Goal: Task Accomplishment & Management: Complete application form

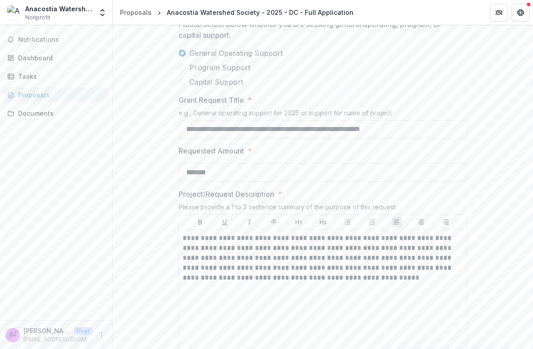
scroll to position [1166, 0]
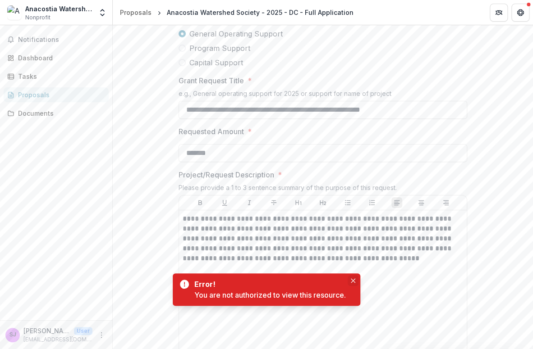
click at [351, 281] on icon "Close" at bounding box center [353, 280] width 5 height 5
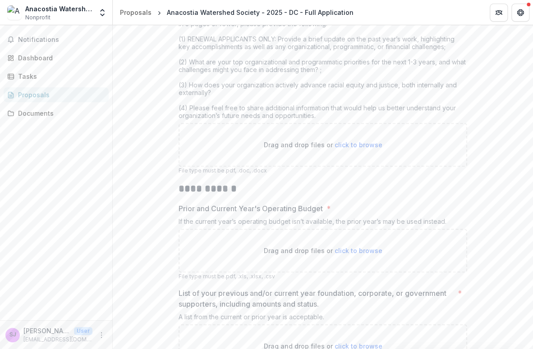
scroll to position [1526, 0]
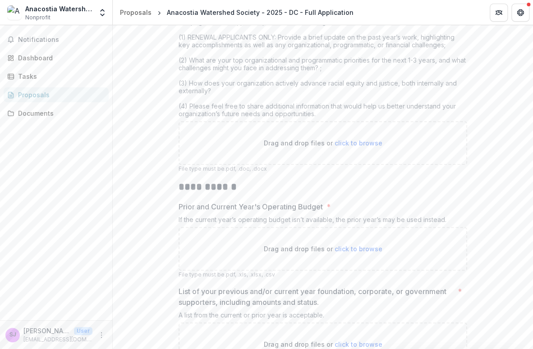
click at [341, 147] on span "click to browse" at bounding box center [358, 143] width 48 height 8
type input "**********"
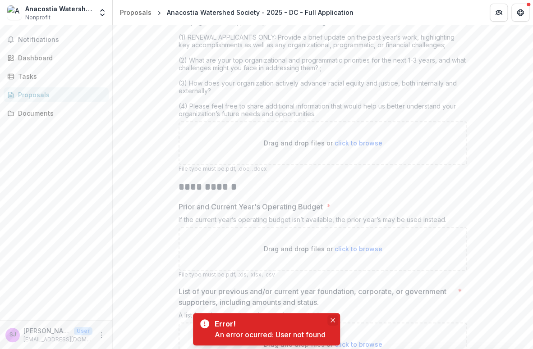
click at [331, 321] on icon "Close" at bounding box center [332, 320] width 5 height 5
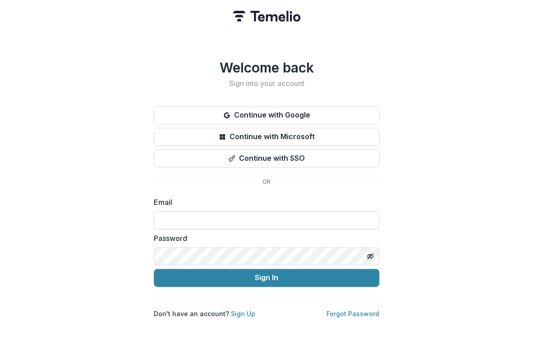
click at [278, 221] on input at bounding box center [266, 220] width 225 height 18
type input "**********"
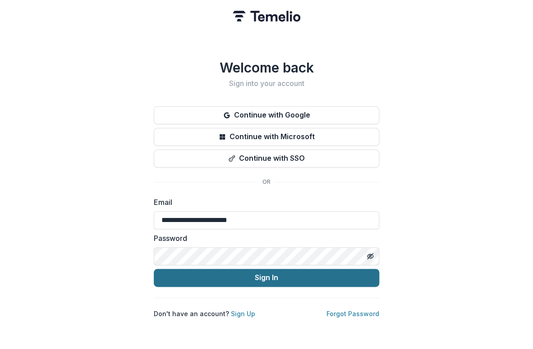
click at [260, 275] on button "Sign In" at bounding box center [266, 278] width 225 height 18
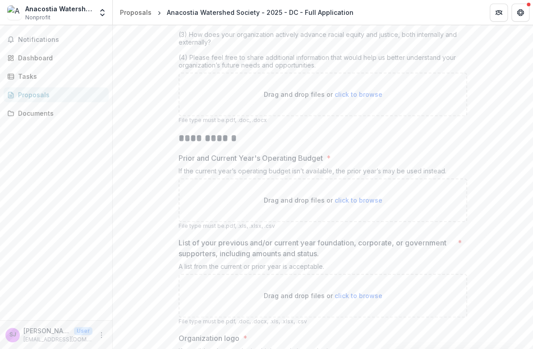
scroll to position [1577, 0]
click at [339, 96] on span "click to browse" at bounding box center [358, 93] width 48 height 8
type input "**********"
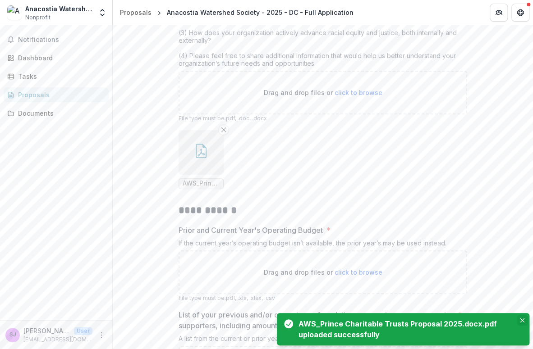
click at [522, 320] on icon "Close" at bounding box center [521, 320] width 5 height 5
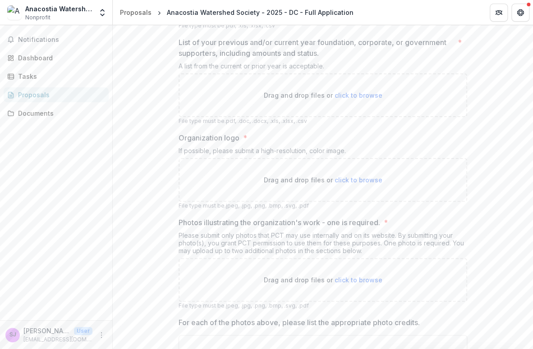
scroll to position [1820, 0]
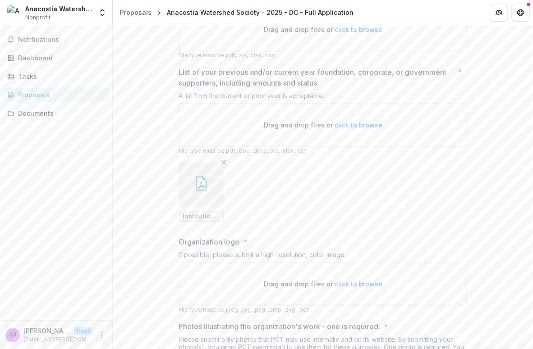
click at [435, 222] on ul "Institutional Funders_AWS 2025 Grants.pdf" at bounding box center [322, 191] width 288 height 59
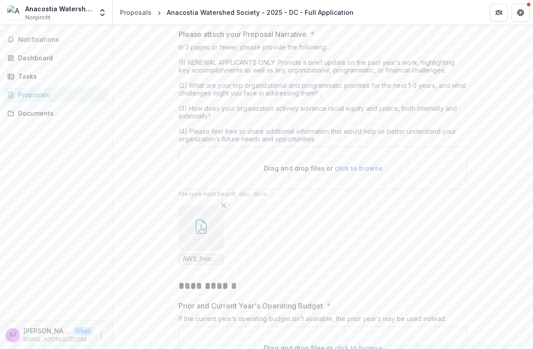
scroll to position [1502, 0]
